Goal: Information Seeking & Learning: Learn about a topic

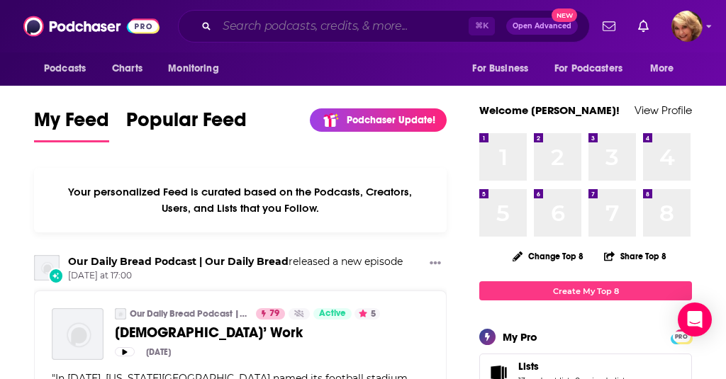
click at [227, 31] on input "Search podcasts, credits, & more..." at bounding box center [343, 26] width 252 height 23
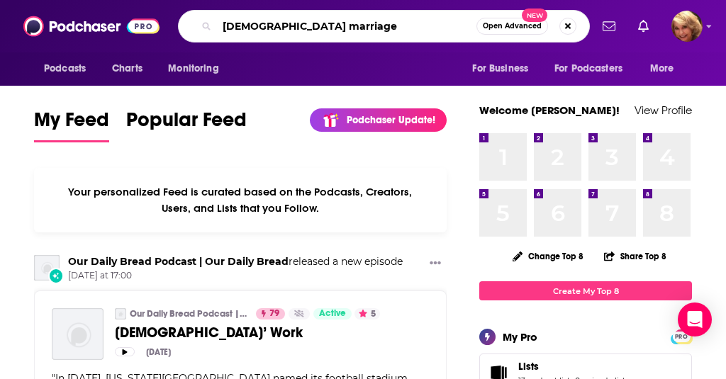
type input "[DEMOGRAPHIC_DATA] marriage"
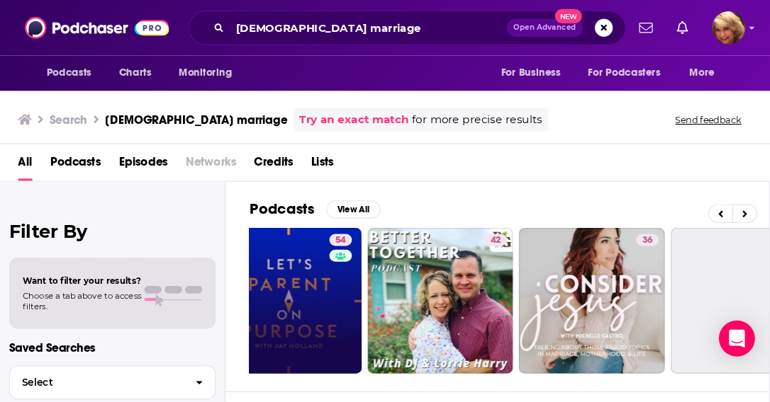
scroll to position [0, 612]
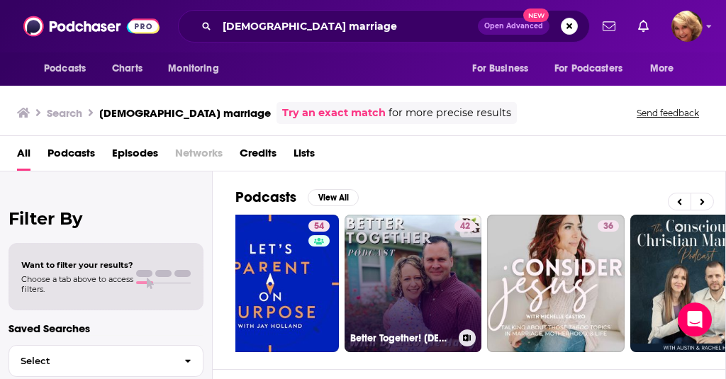
click at [414, 278] on link "42 Better Together! [DEMOGRAPHIC_DATA] Marriage and Parenting" at bounding box center [412, 283] width 137 height 137
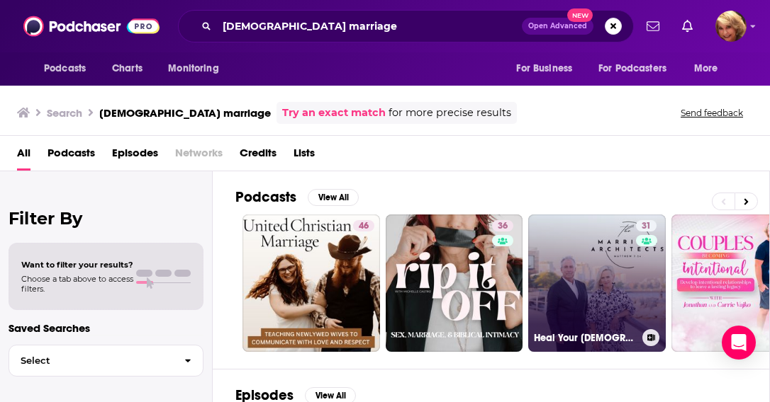
click at [599, 296] on link "31 Heal Your [DEMOGRAPHIC_DATA] Marriage" at bounding box center [596, 283] width 137 height 137
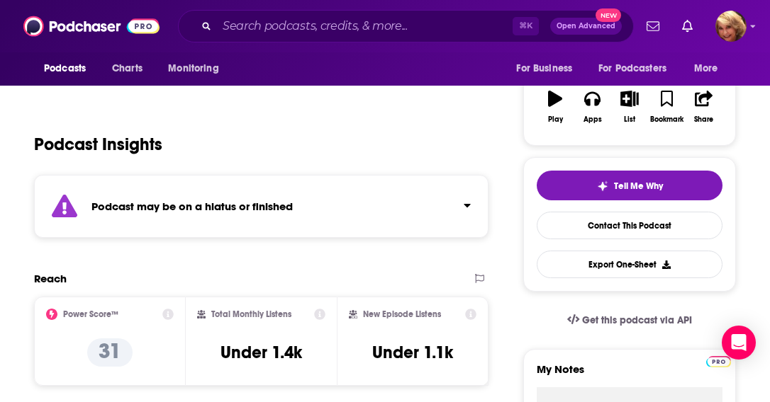
scroll to position [128, 0]
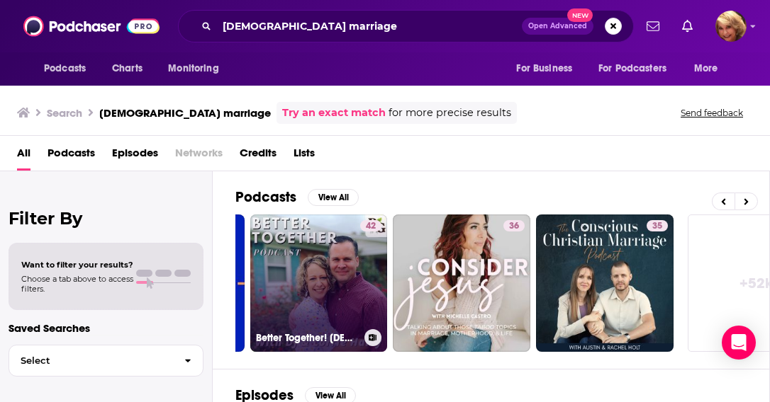
scroll to position [0, 709]
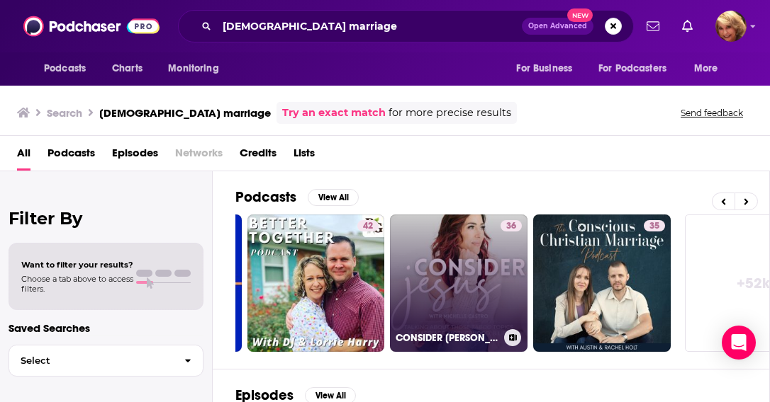
click at [466, 291] on link "36 CONSIDER [PERSON_NAME], [DEMOGRAPHIC_DATA][PERSON_NAME], [DEMOGRAPHIC_DATA] …" at bounding box center [458, 283] width 137 height 137
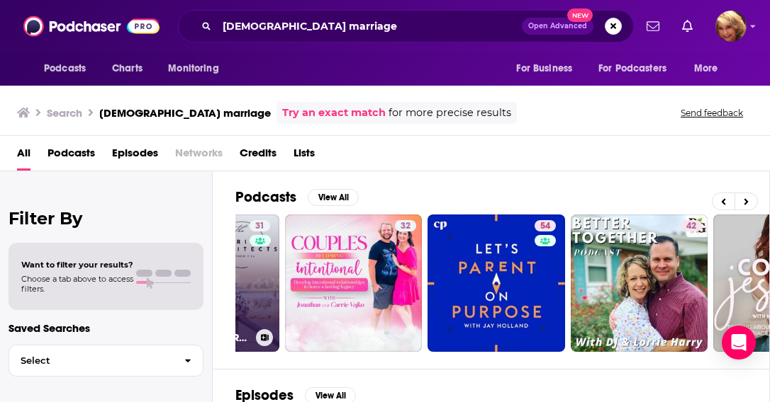
scroll to position [0, 373]
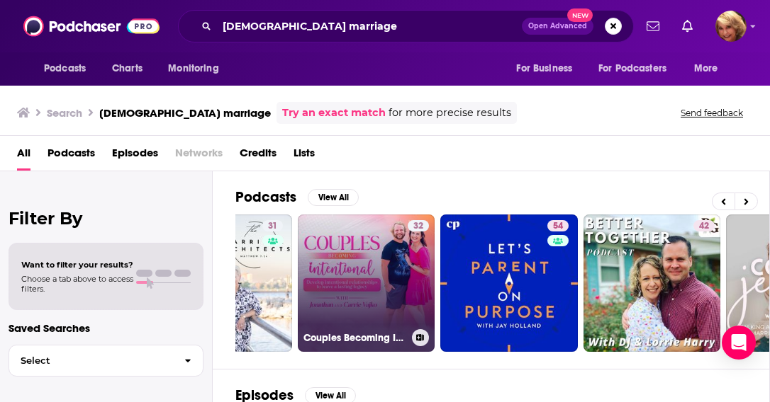
click at [354, 286] on link "32 Couples Becoming Intentional | [DEMOGRAPHIC_DATA] Marriage, Communication, Y…" at bounding box center [366, 283] width 137 height 137
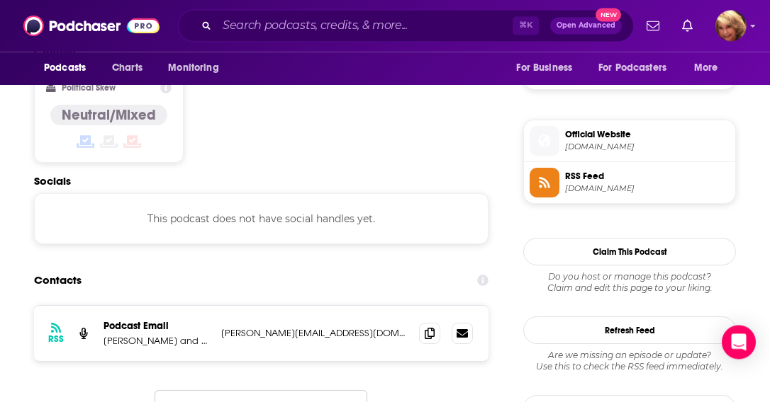
scroll to position [999, 0]
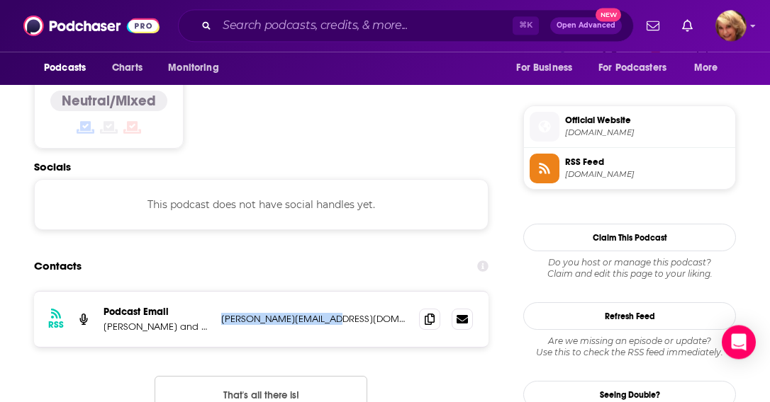
drag, startPoint x: 330, startPoint y: 303, endPoint x: 219, endPoint y: 302, distance: 111.3
click at [219, 301] on div "RSS Podcast Email [PERSON_NAME] and [PERSON_NAME] | Pre-Marital Counselor & Lif…" at bounding box center [261, 320] width 454 height 55
copy p "[PERSON_NAME][EMAIL_ADDRESS][DOMAIN_NAME]"
click at [245, 24] on input "Search podcasts, credits, & more..." at bounding box center [364, 26] width 295 height 23
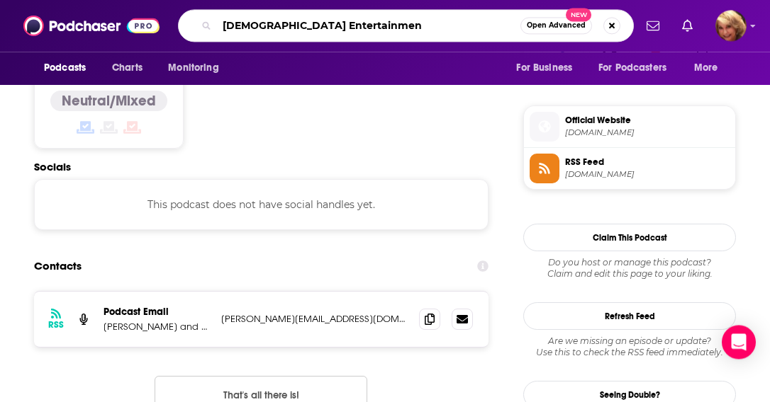
type input "[DEMOGRAPHIC_DATA] Entertainment"
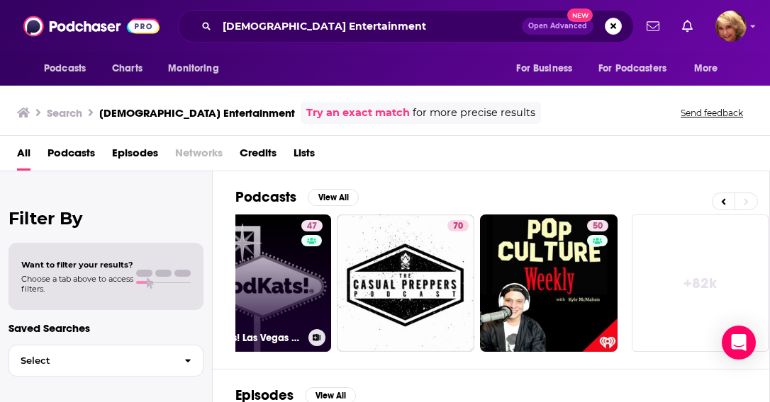
scroll to position [0, 762]
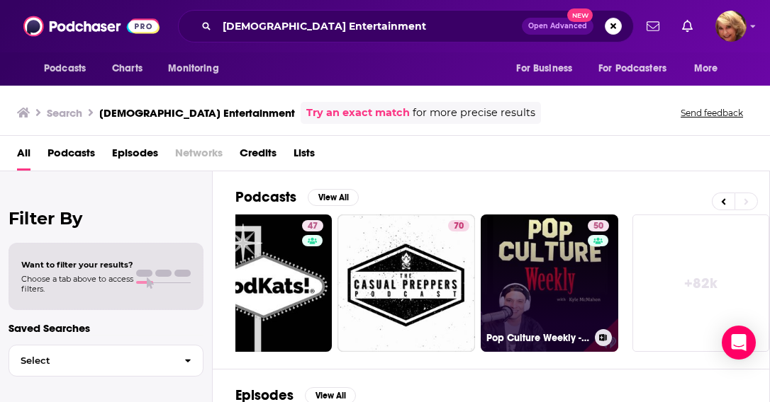
click at [563, 261] on link "50 Pop Culture Weekly - Celebrity Interviews & Entertainment News" at bounding box center [548, 283] width 137 height 137
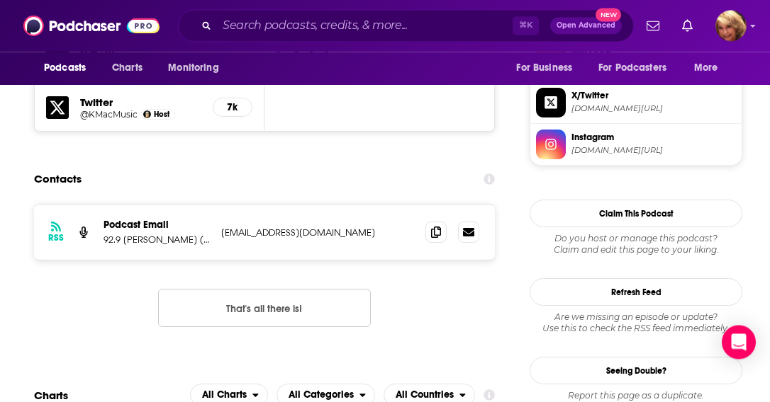
scroll to position [1317, 0]
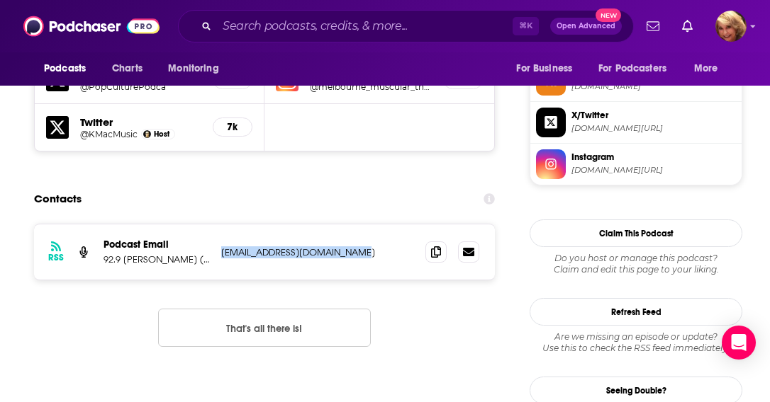
drag, startPoint x: 377, startPoint y: 163, endPoint x: 218, endPoint y: 162, distance: 159.4
click at [218, 225] on div "RSS Podcast Email 92.9 [PERSON_NAME] (WRDX) [EMAIL_ADDRESS][DOMAIN_NAME] [EMAIL…" at bounding box center [264, 252] width 461 height 55
copy p "[EMAIL_ADDRESS][DOMAIN_NAME]"
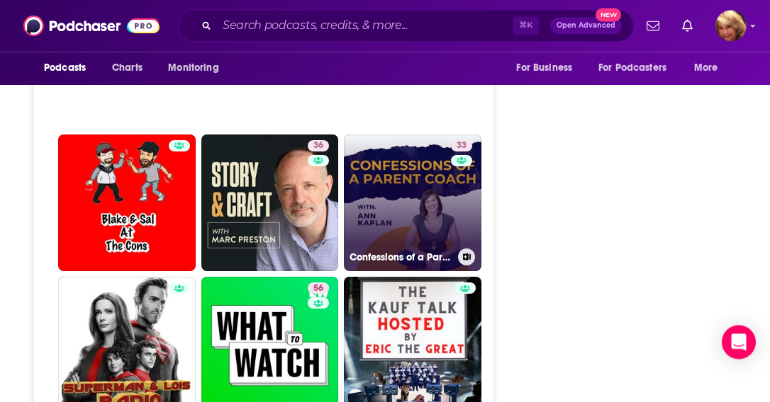
scroll to position [3194, 1]
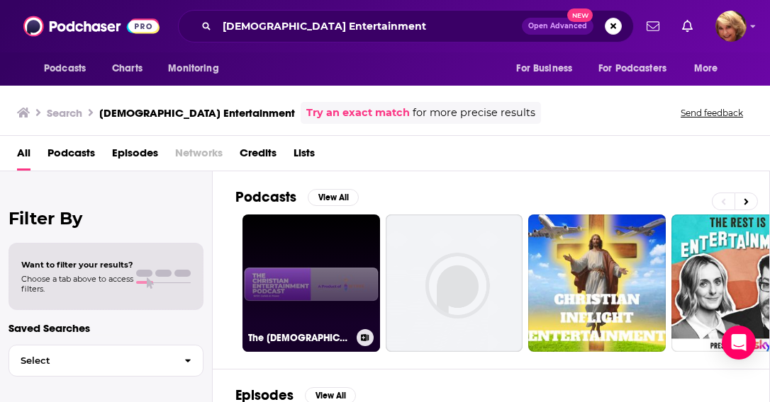
click at [296, 277] on link "The [DEMOGRAPHIC_DATA] Entertainment Podcast" at bounding box center [310, 283] width 137 height 137
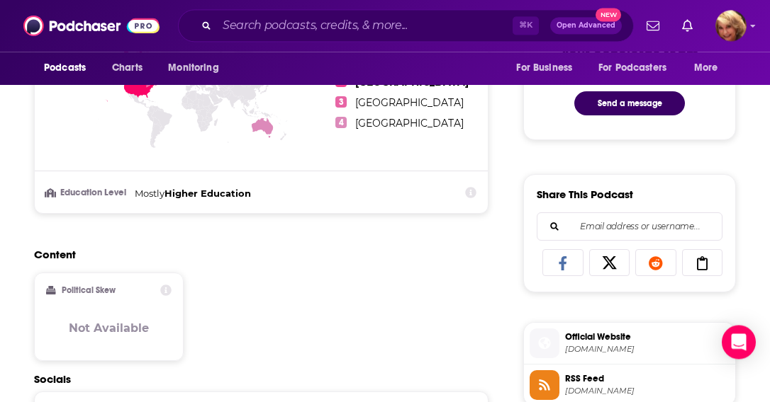
scroll to position [811, 0]
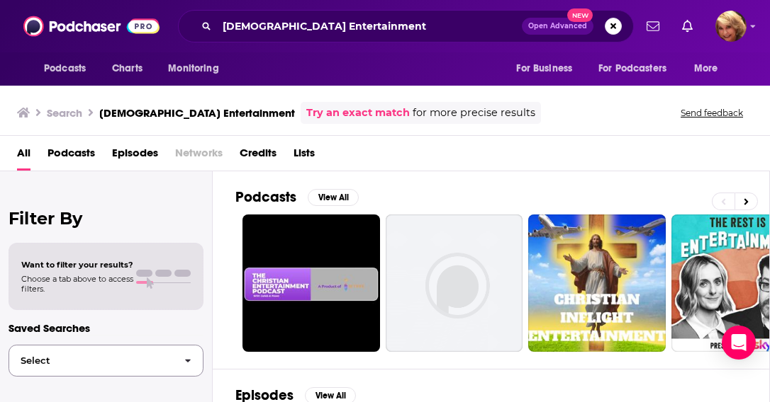
click at [188, 361] on icon "button" at bounding box center [188, 362] width 6 height 4
click at [188, 361] on icon "button" at bounding box center [188, 361] width 6 height 4
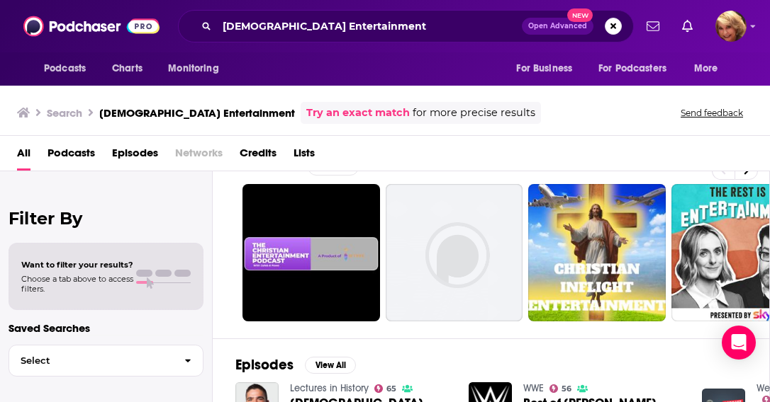
scroll to position [0, 0]
click at [541, 73] on span "For Business" at bounding box center [544, 69] width 56 height 20
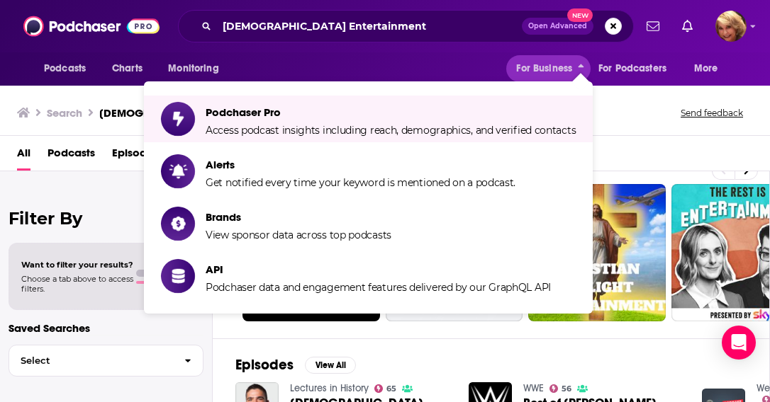
click at [622, 120] on div "Search [DEMOGRAPHIC_DATA] Entertainment Try an exact match for more precise res…" at bounding box center [382, 113] width 730 height 22
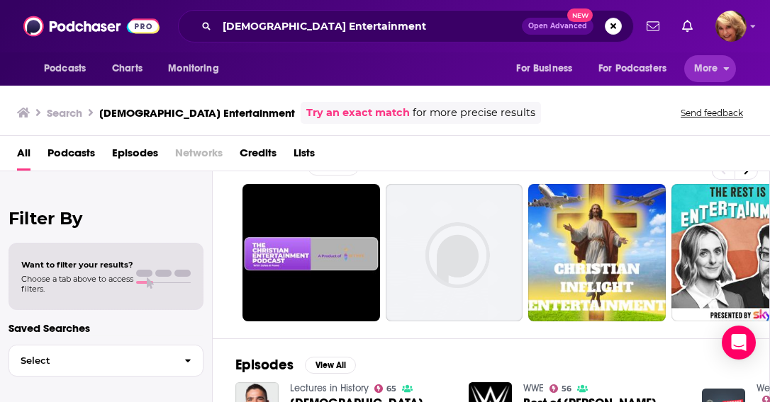
click at [695, 76] on span "More" at bounding box center [706, 69] width 24 height 20
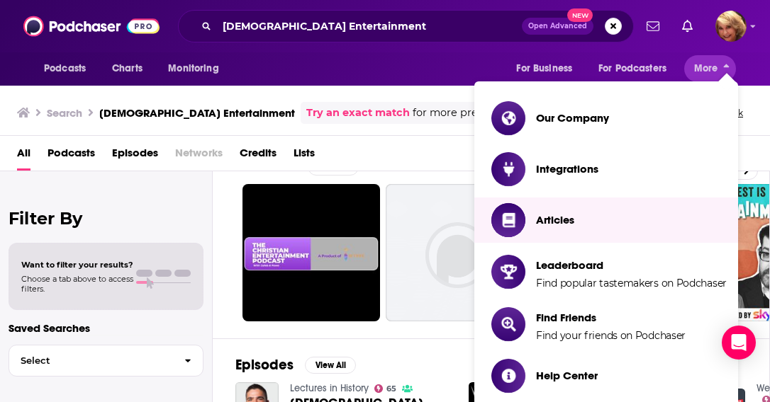
click at [420, 164] on div "All Podcasts Episodes Networks Credits Lists" at bounding box center [387, 156] width 741 height 29
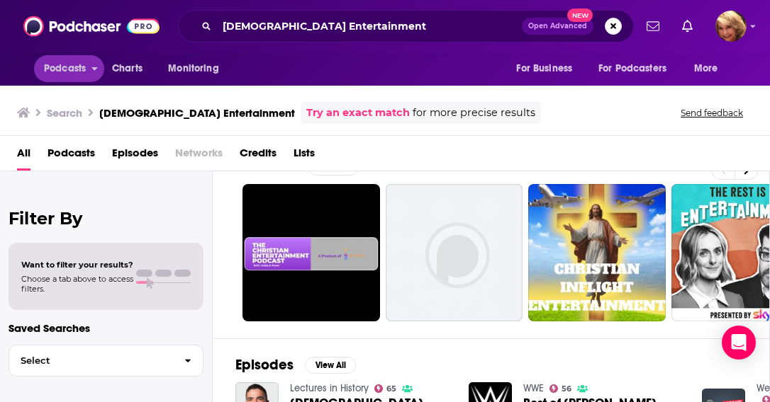
click at [87, 72] on button "Podcasts" at bounding box center [69, 68] width 70 height 27
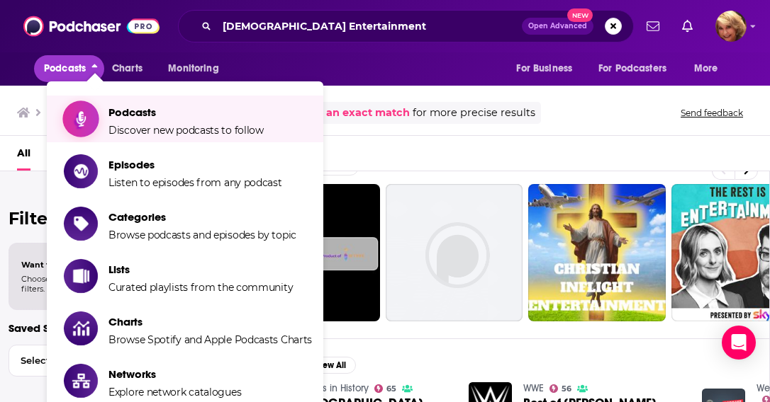
click at [218, 123] on span "Podcasts Discover new podcasts to follow" at bounding box center [185, 118] width 155 height 35
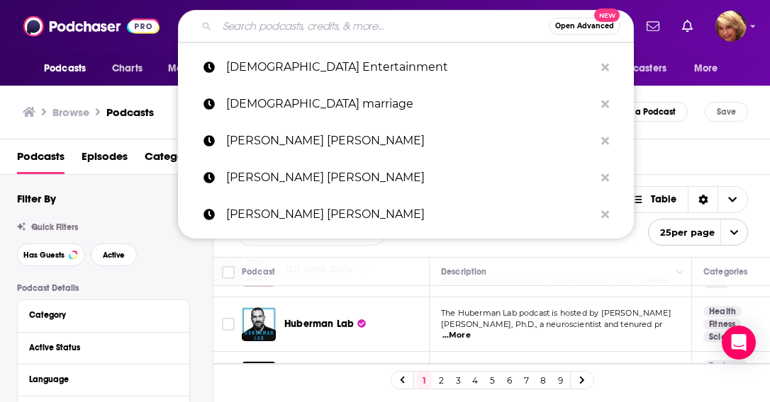
click at [224, 27] on input "Search podcasts, credits, & more..." at bounding box center [383, 26] width 332 height 23
click at [230, 30] on input "Search podcasts, credits, & more..." at bounding box center [383, 26] width 332 height 23
